Goal: Transaction & Acquisition: Purchase product/service

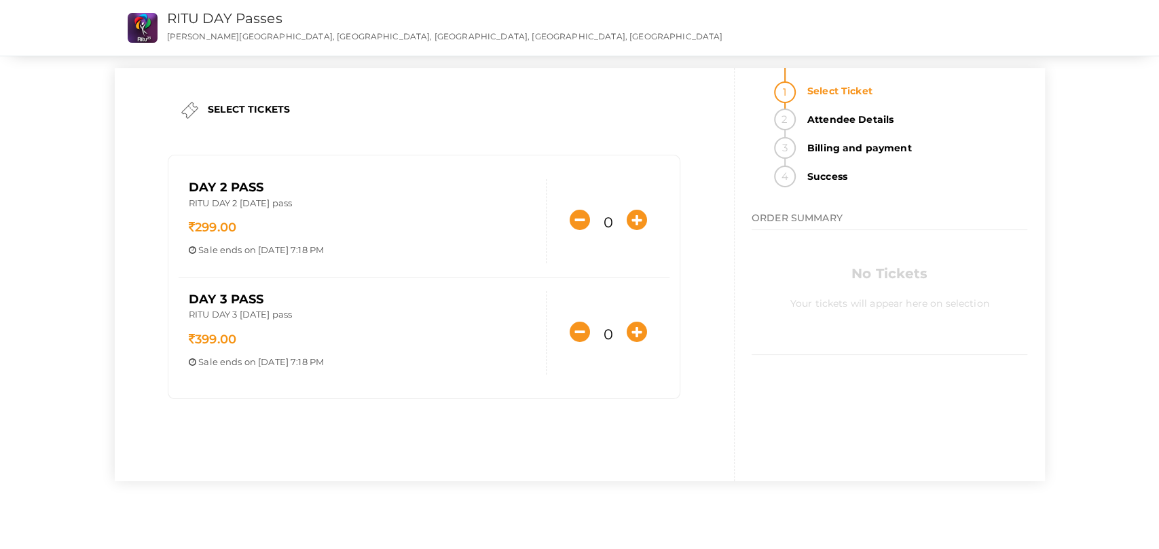
click at [525, 314] on p "RITU DAY 3 [DATE] pass" at bounding box center [362, 316] width 347 height 16
click at [636, 229] on icon "button" at bounding box center [637, 220] width 20 height 20
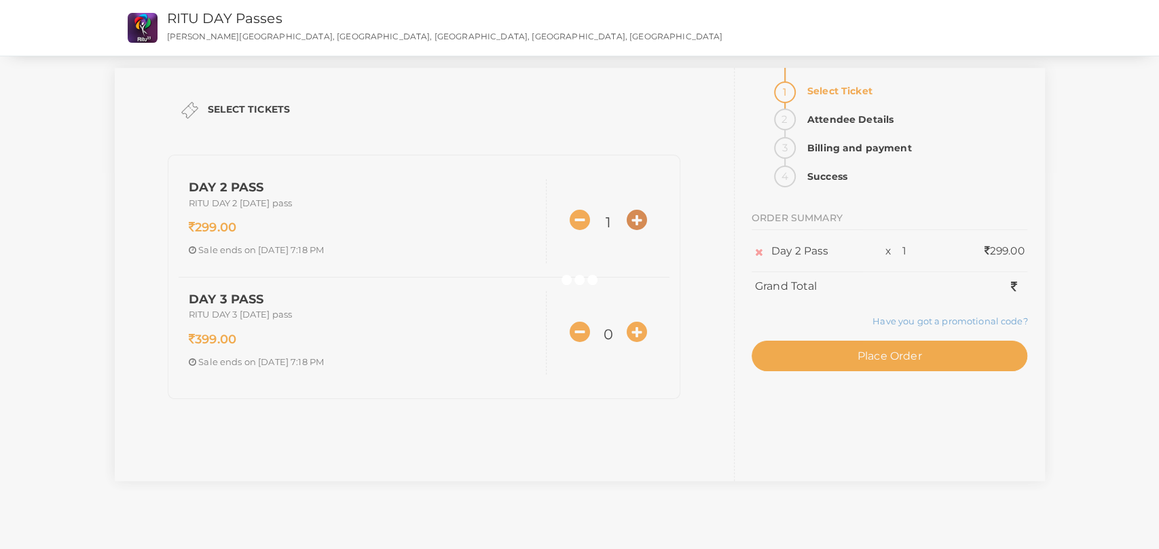
click at [636, 229] on div at bounding box center [579, 274] width 1159 height 549
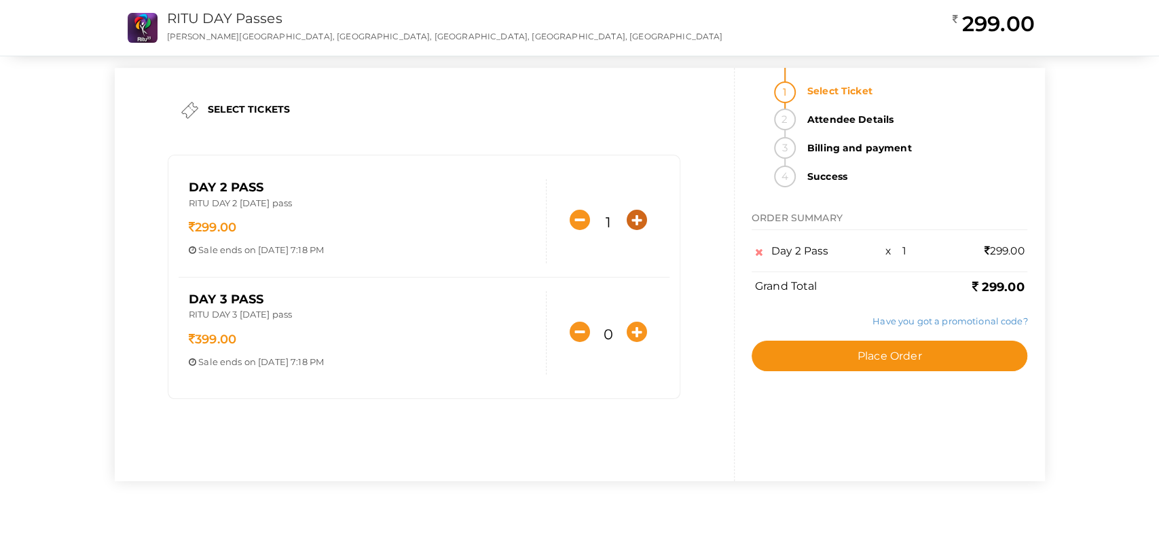
click at [636, 229] on div "SELECT TICKETS Day 2 Pass RITU DAY 2 [DATE] pass 299.00 Sale ends on [DATE] 7:1…" at bounding box center [580, 275] width 930 height 414
click at [636, 229] on icon "button" at bounding box center [637, 220] width 20 height 20
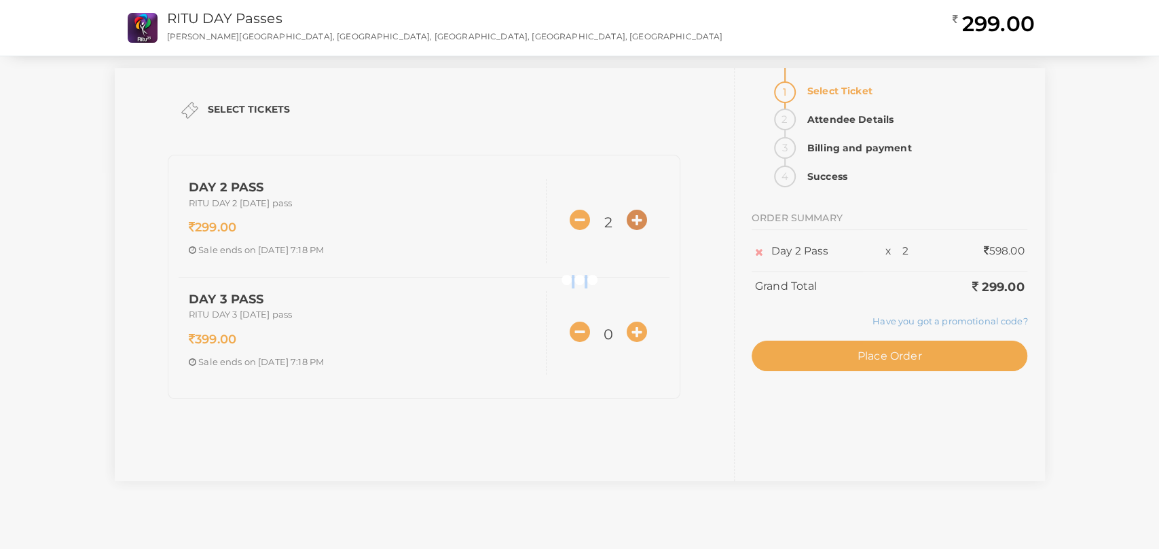
click at [636, 229] on div at bounding box center [579, 274] width 1159 height 549
click at [636, 229] on div "SELECT TICKETS Day 2 Pass RITU DAY 2 [DATE] pass 299.00 Sale ends on [DATE] 7:1…" at bounding box center [580, 275] width 930 height 414
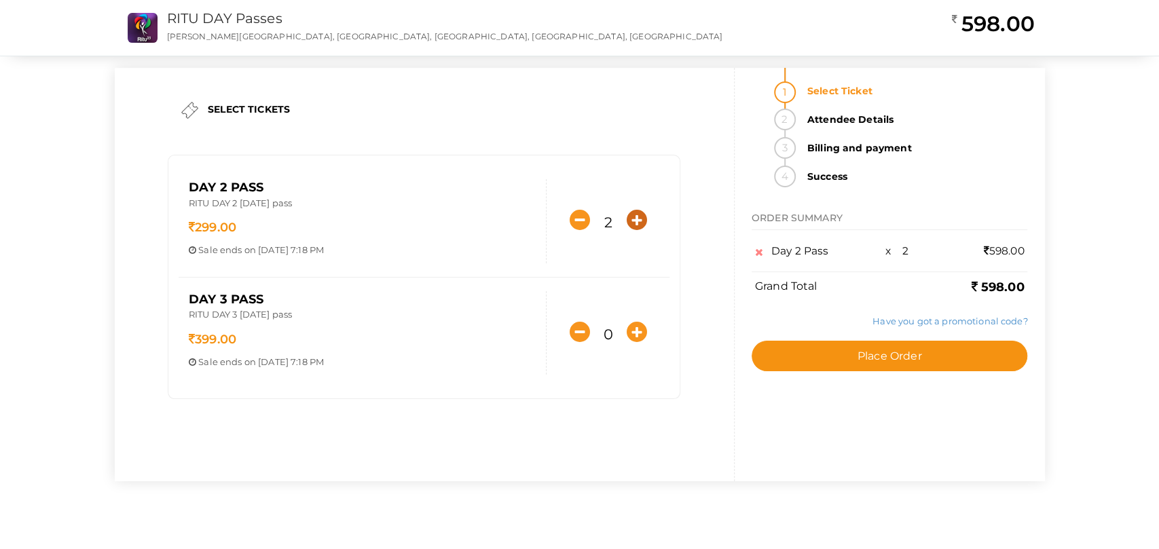
click at [636, 229] on icon "button" at bounding box center [637, 220] width 20 height 20
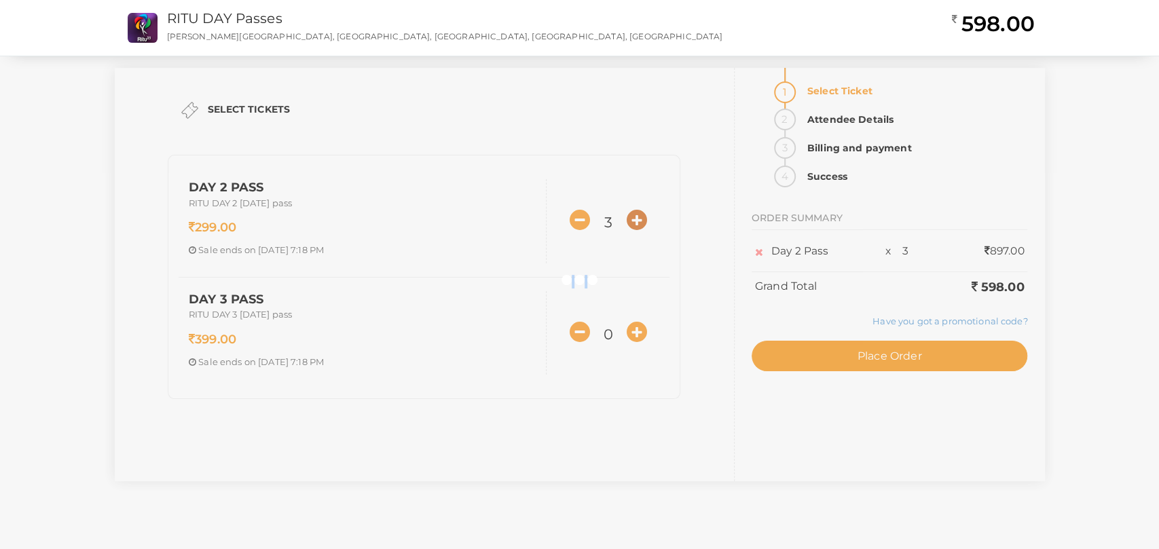
click at [636, 229] on div at bounding box center [579, 274] width 1159 height 549
click at [636, 229] on div "SELECT TICKETS Day 2 Pass RITU DAY 2 [DATE] pass 299.00 Sale ends on [DATE] 7:1…" at bounding box center [580, 275] width 930 height 414
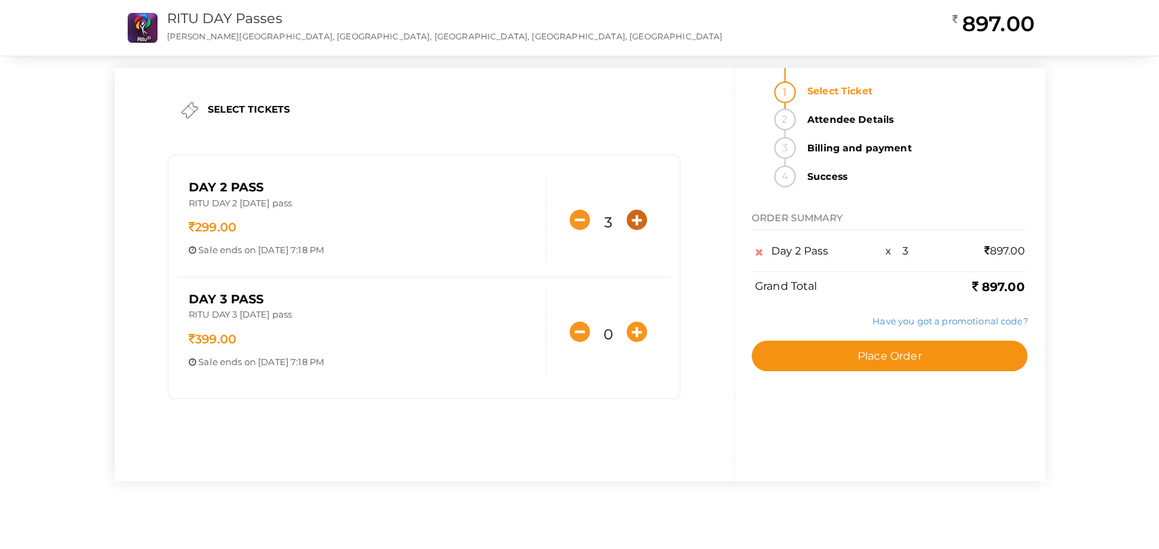
click at [636, 229] on icon "button" at bounding box center [637, 220] width 20 height 20
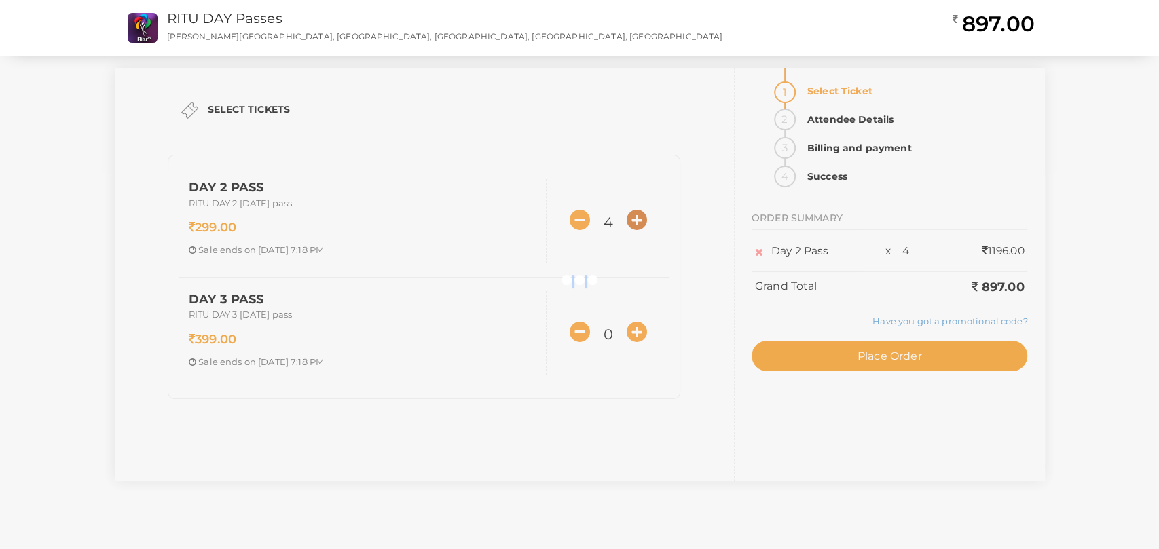
click at [636, 229] on div at bounding box center [579, 274] width 1159 height 549
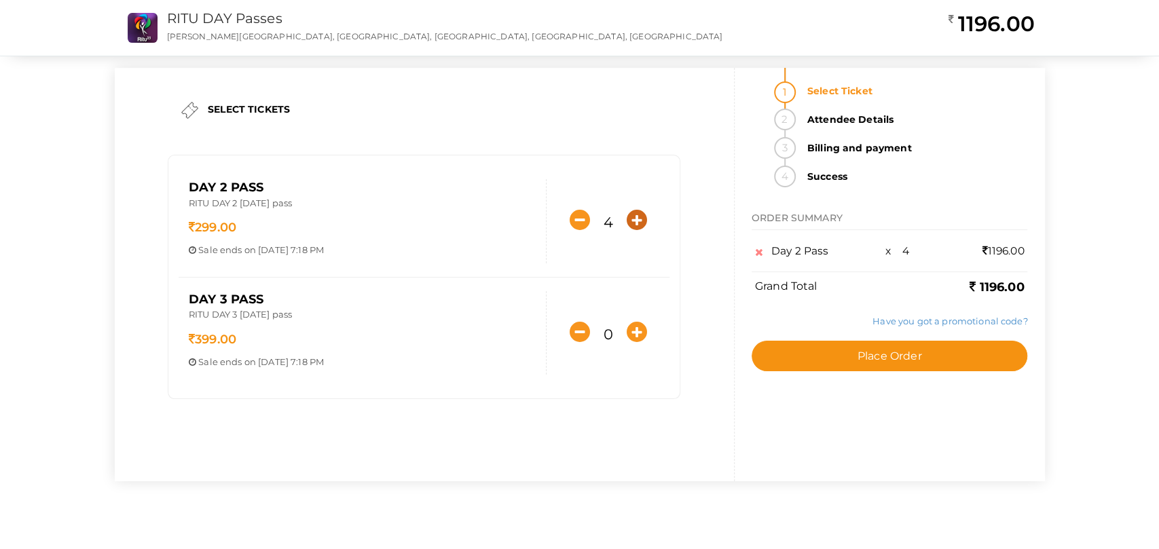
click at [636, 229] on div "SELECT TICKETS Day 2 Pass RITU DAY 2 [DATE] pass 299.00 Sale ends on [DATE] 7:1…" at bounding box center [580, 275] width 930 height 414
click at [636, 229] on icon "button" at bounding box center [637, 220] width 20 height 20
type input "5"
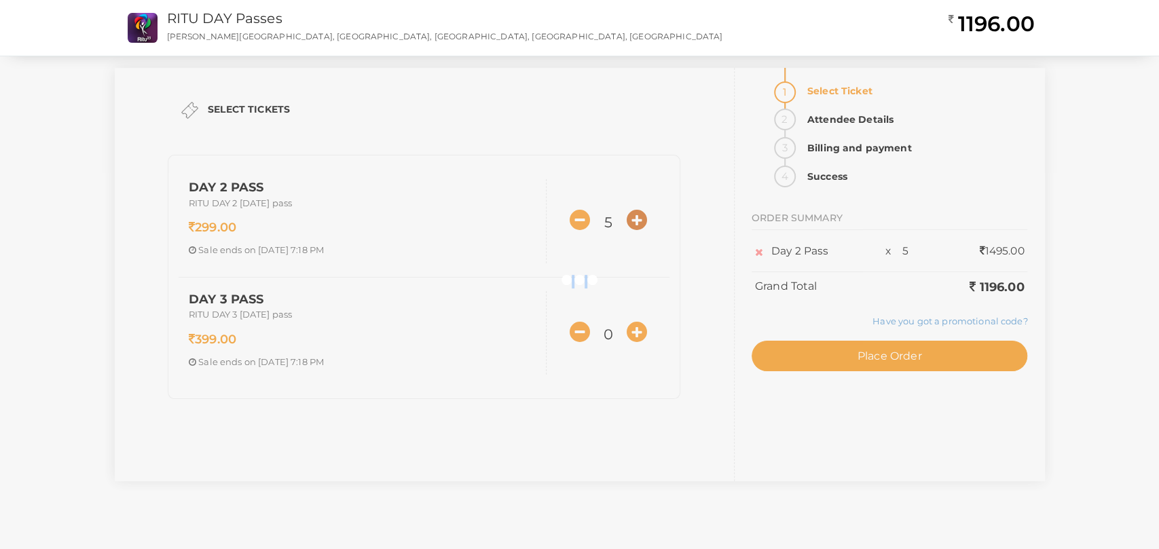
click at [636, 229] on div at bounding box center [579, 274] width 1159 height 549
